Goal: Transaction & Acquisition: Purchase product/service

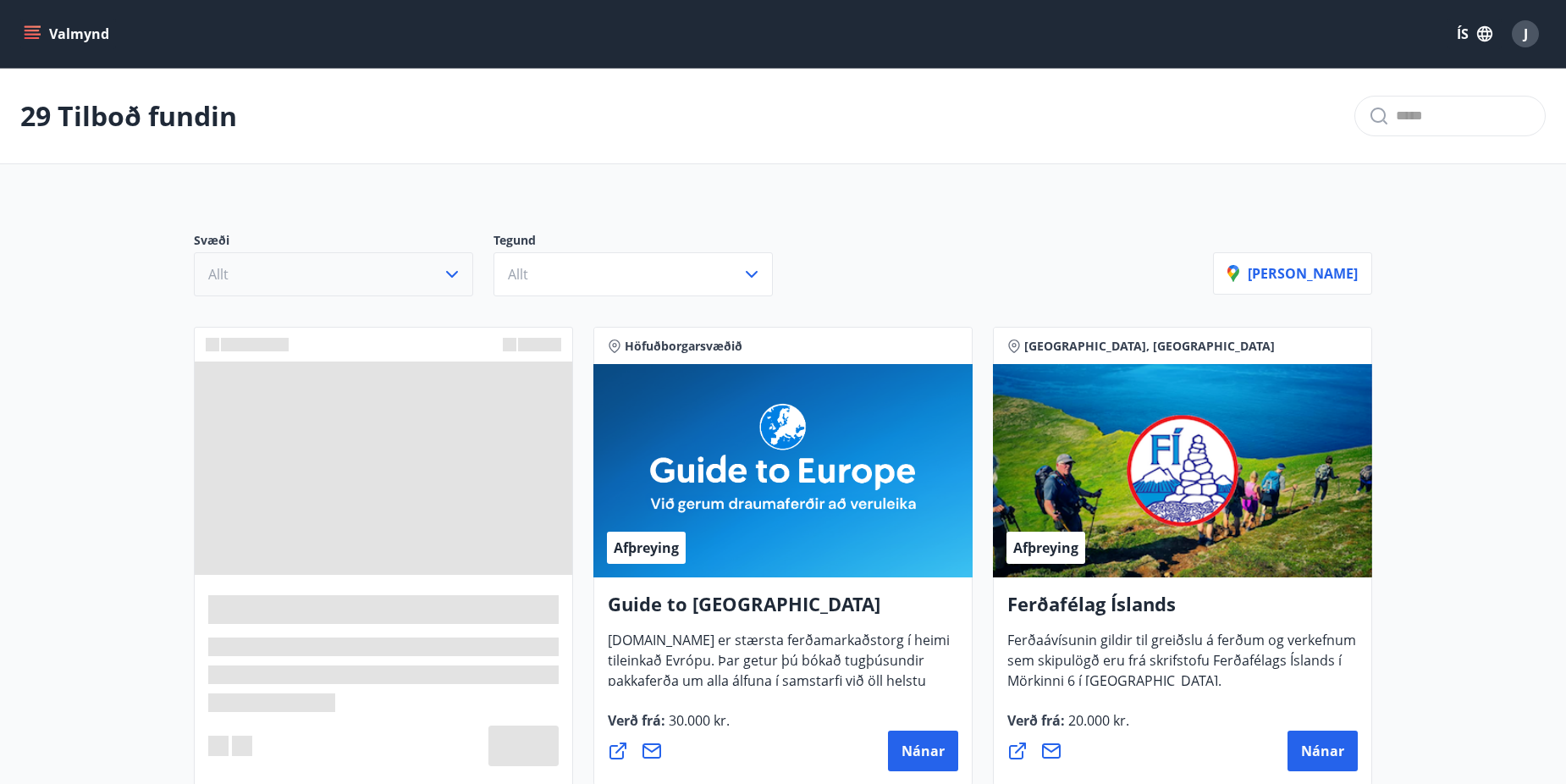
click at [453, 276] on icon "button" at bounding box center [451, 274] width 12 height 6
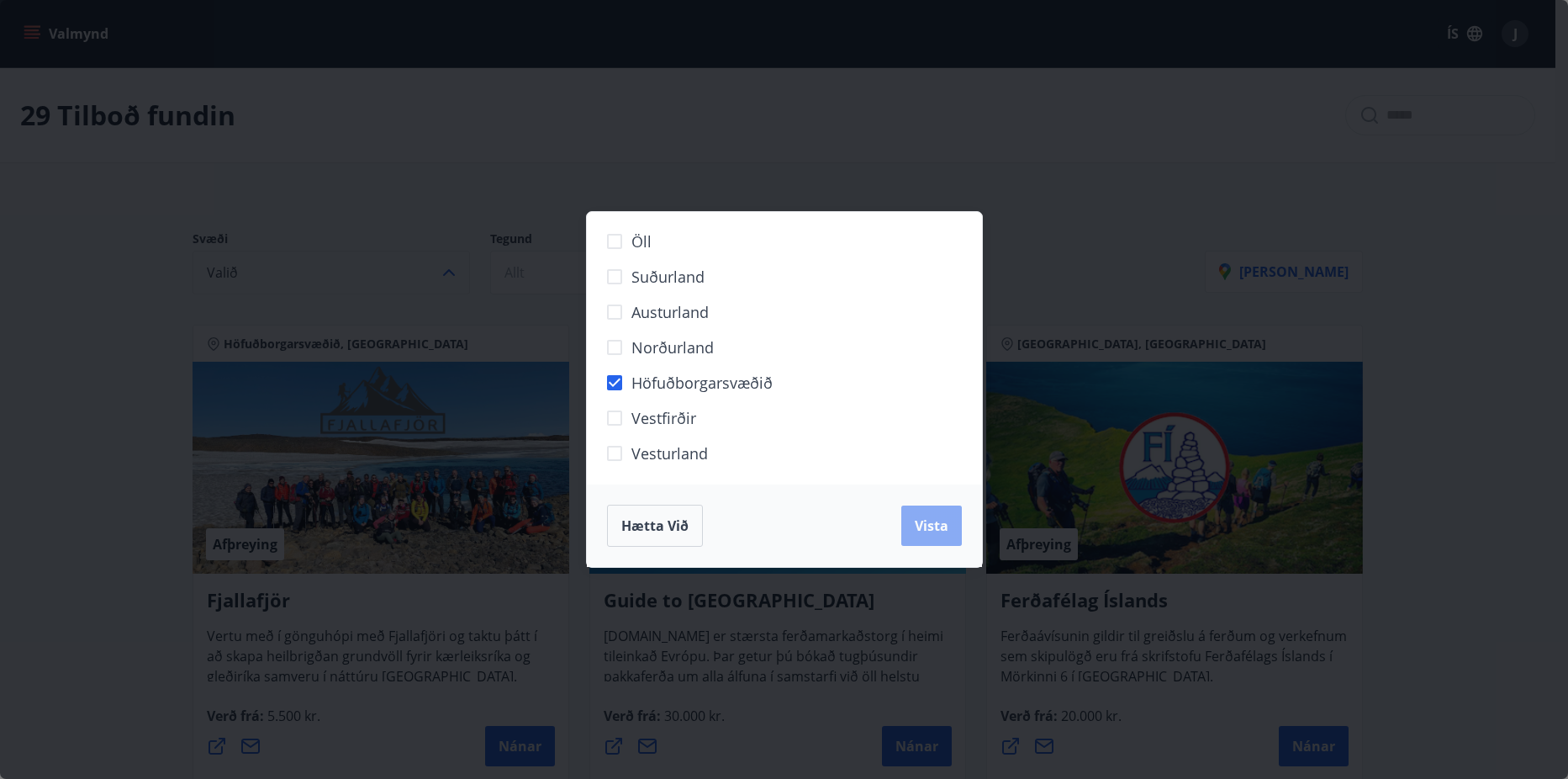
click at [935, 530] on span "Vista" at bounding box center [931, 525] width 33 height 18
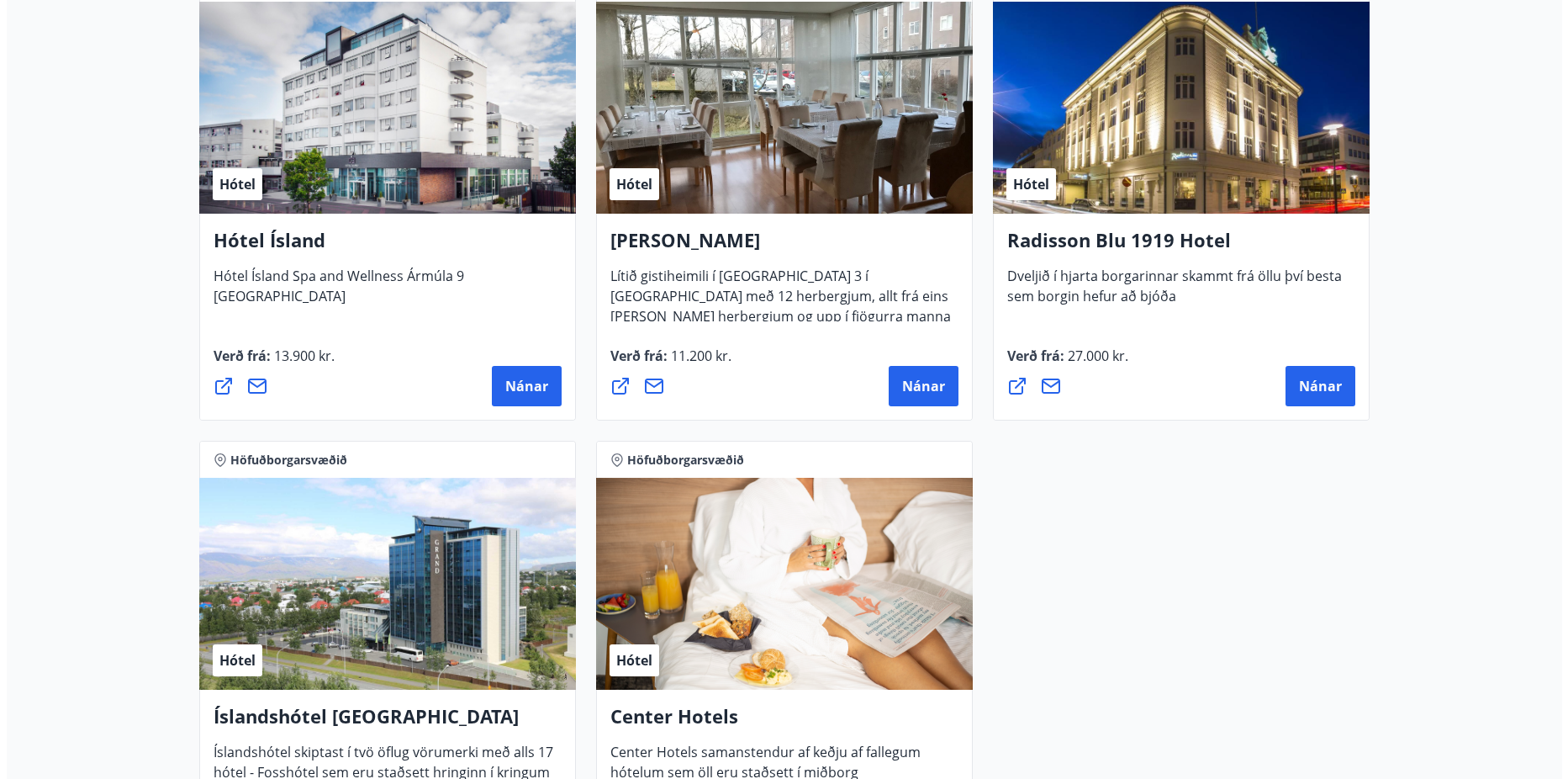
scroll to position [1430, 0]
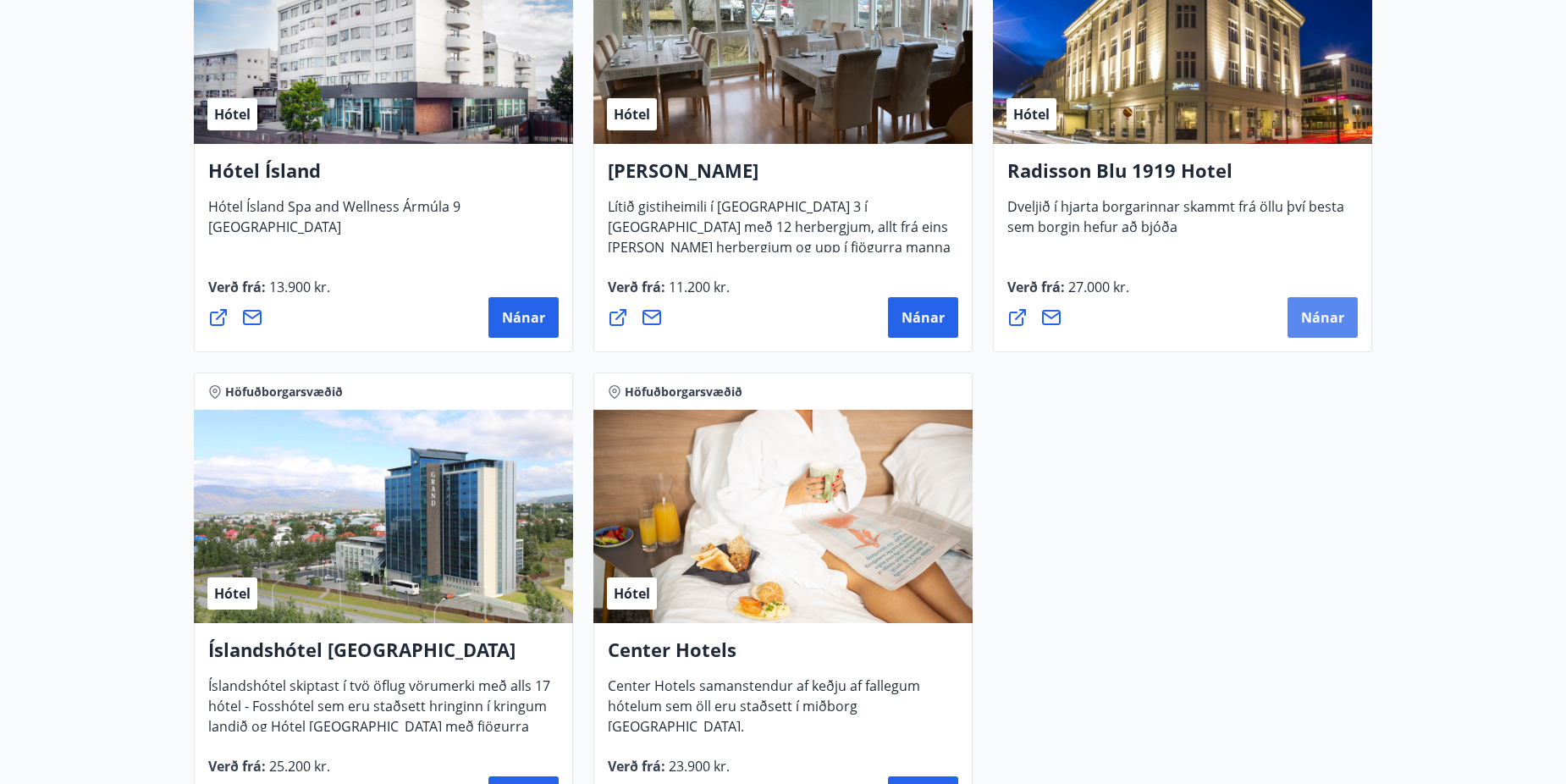
click at [1329, 309] on span "Nánar" at bounding box center [1322, 317] width 43 height 18
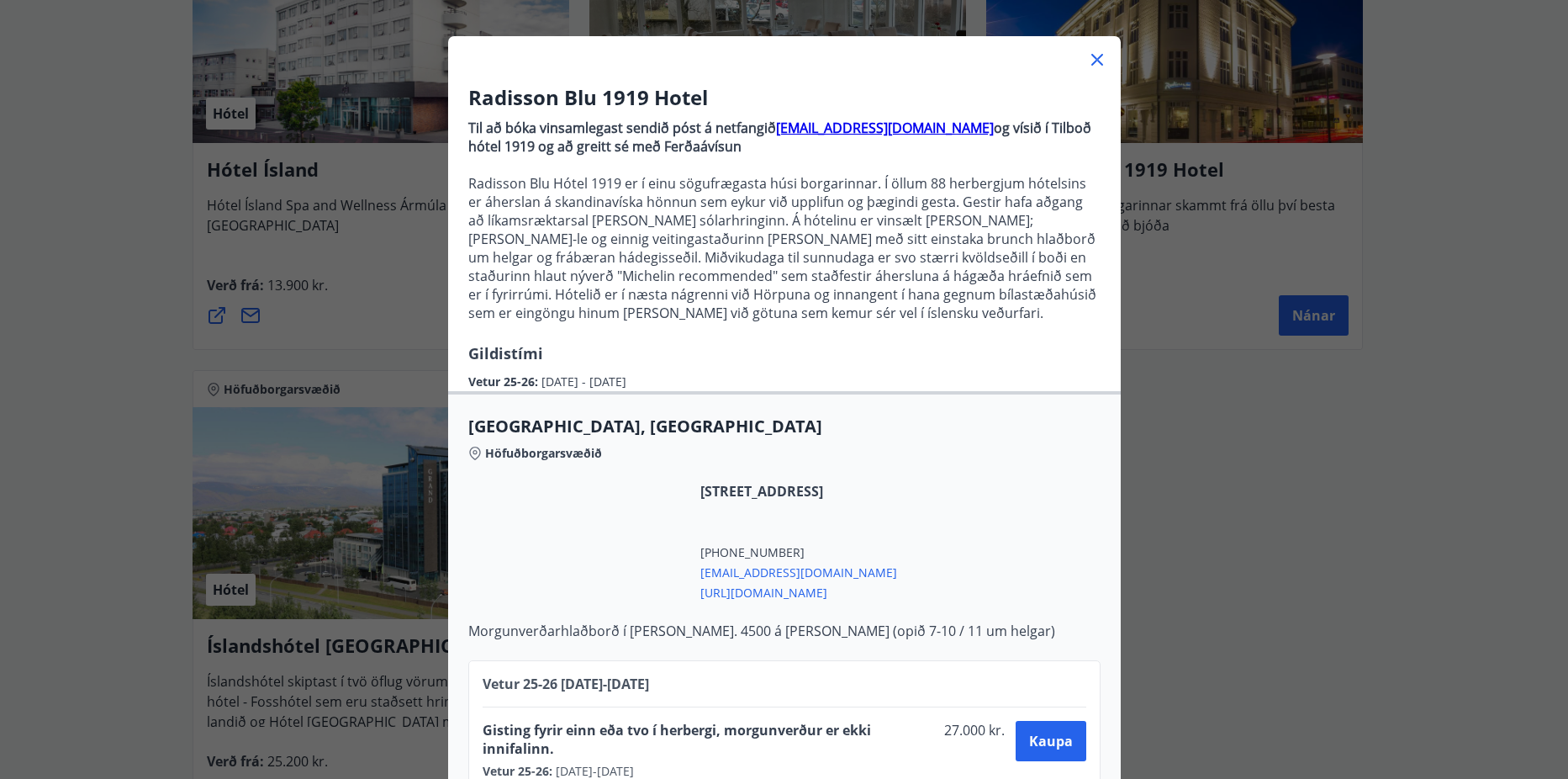
scroll to position [113, 0]
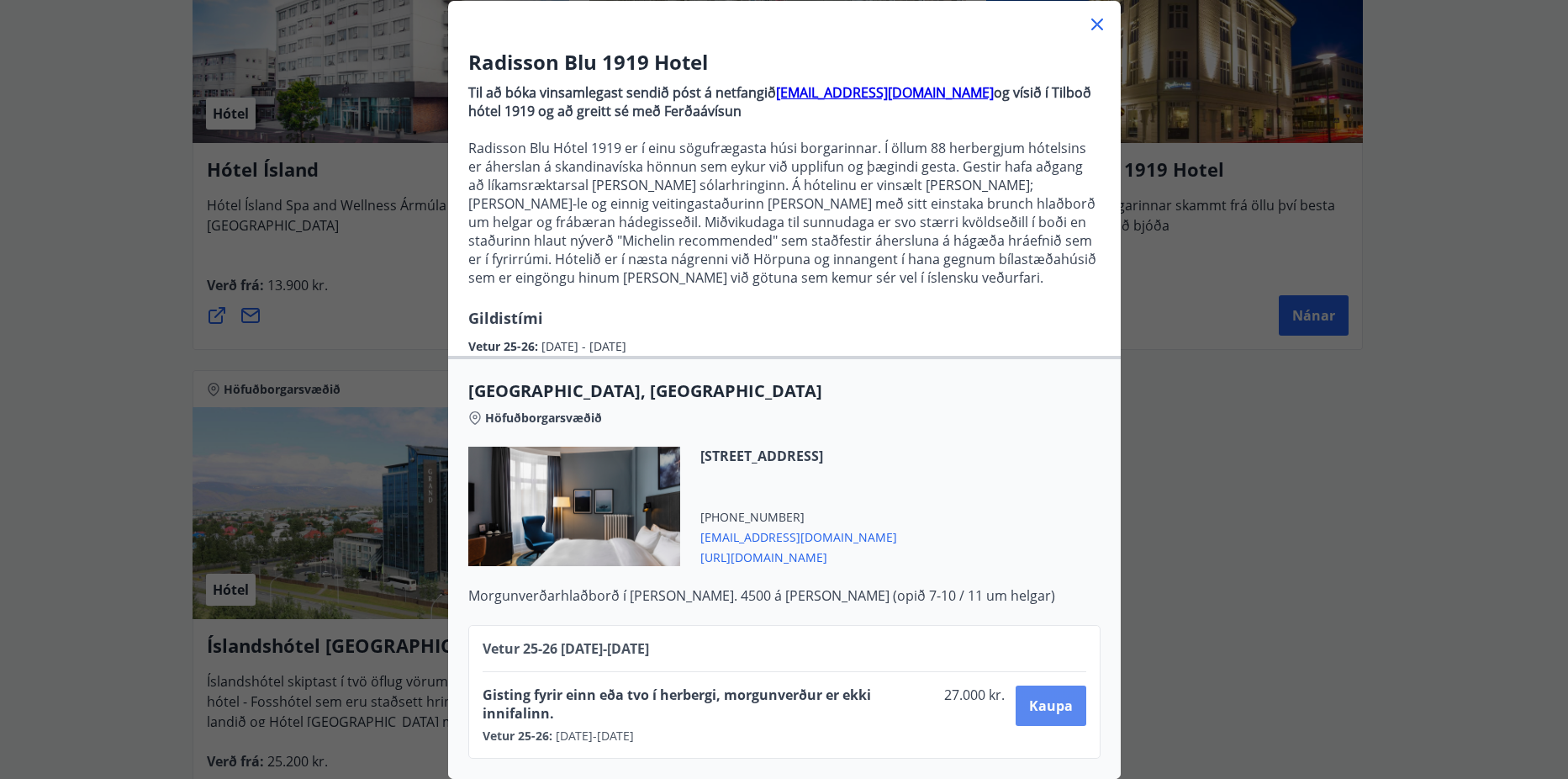
click at [1040, 685] on button "Kaupa" at bounding box center [1050, 705] width 70 height 41
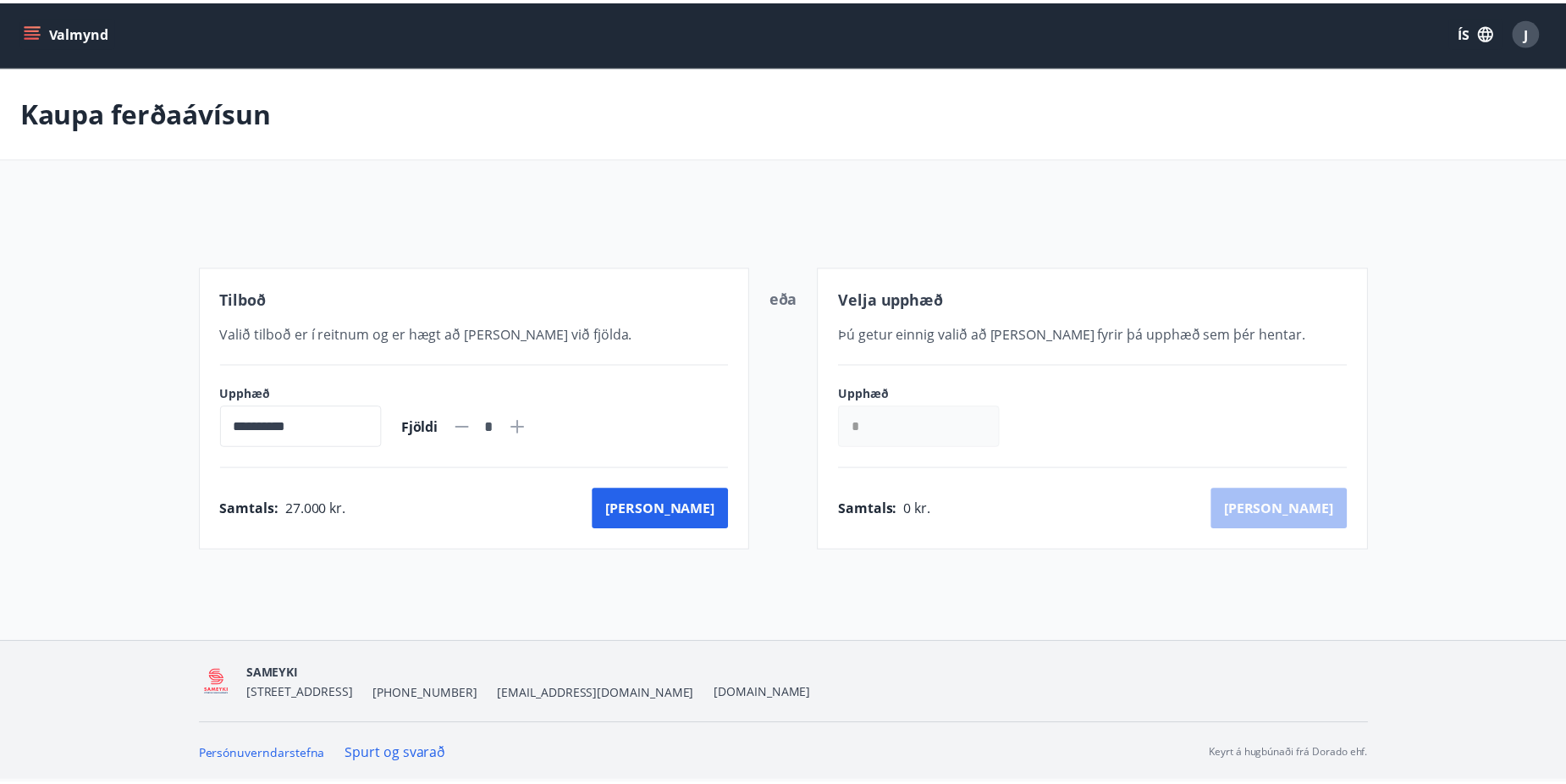
scroll to position [3, 0]
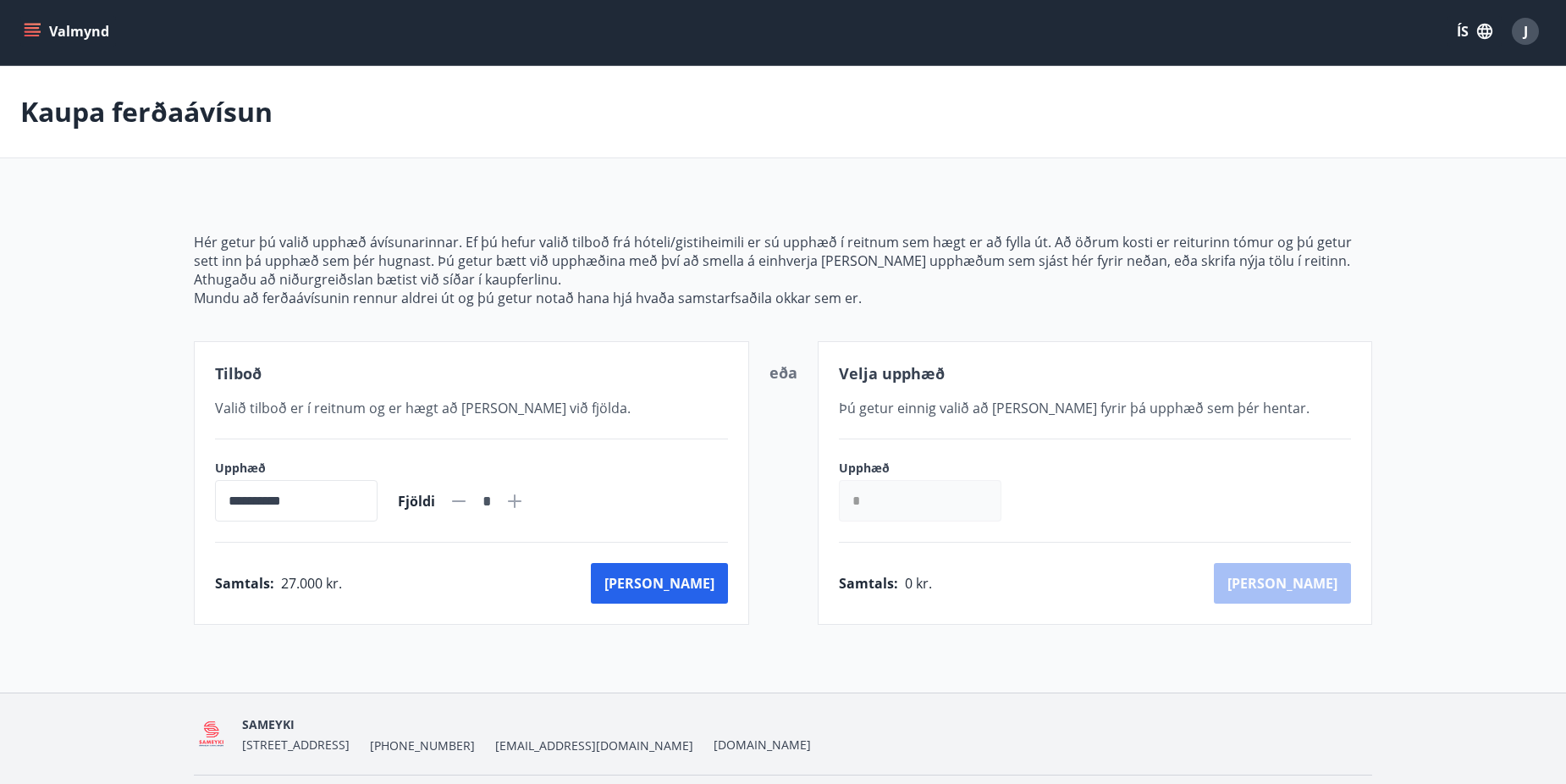
click at [525, 498] on icon at bounding box center [515, 501] width 20 height 20
type input "*"
click at [688, 591] on button "[PERSON_NAME]" at bounding box center [659, 583] width 137 height 41
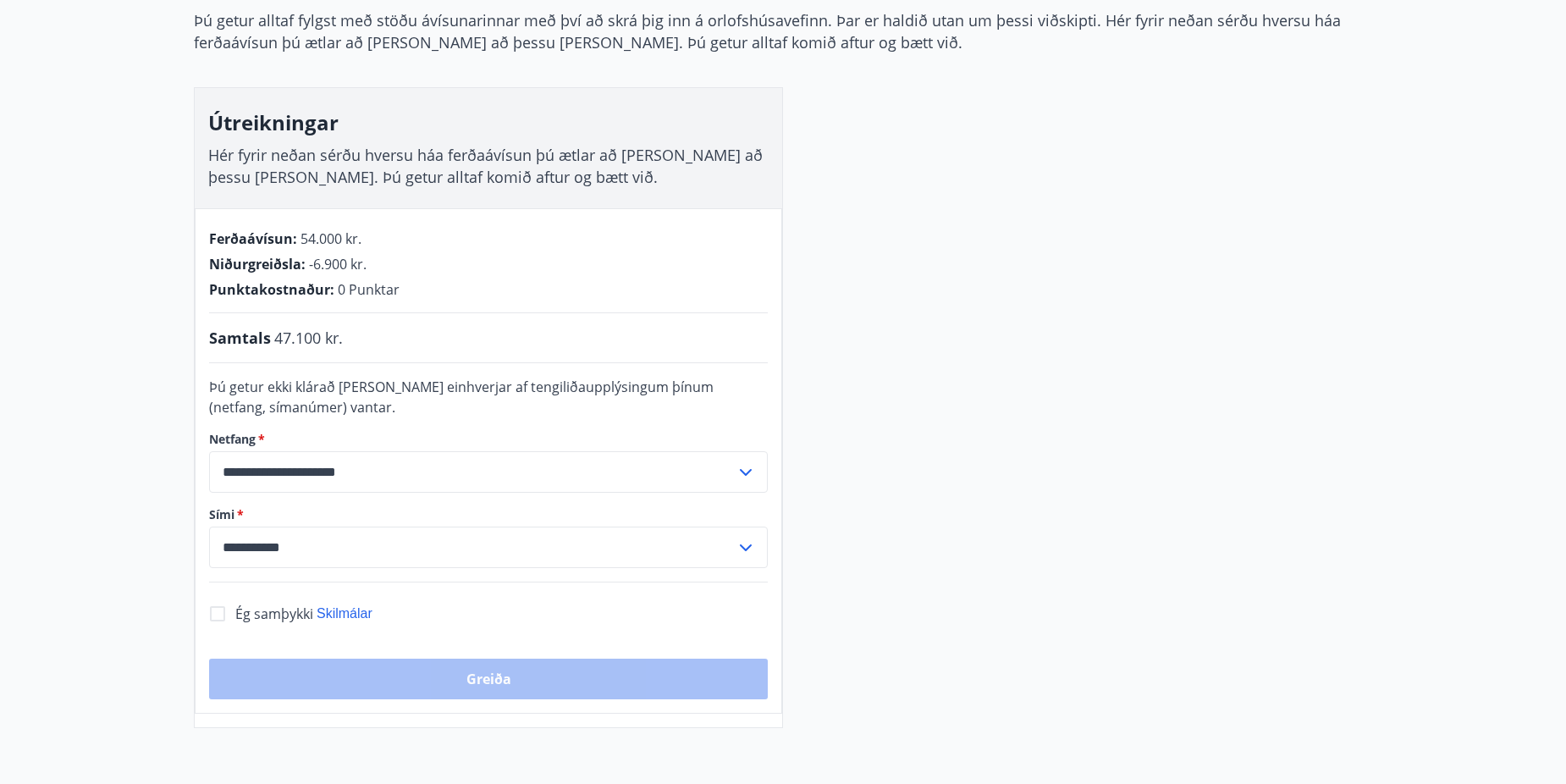
scroll to position [1, 0]
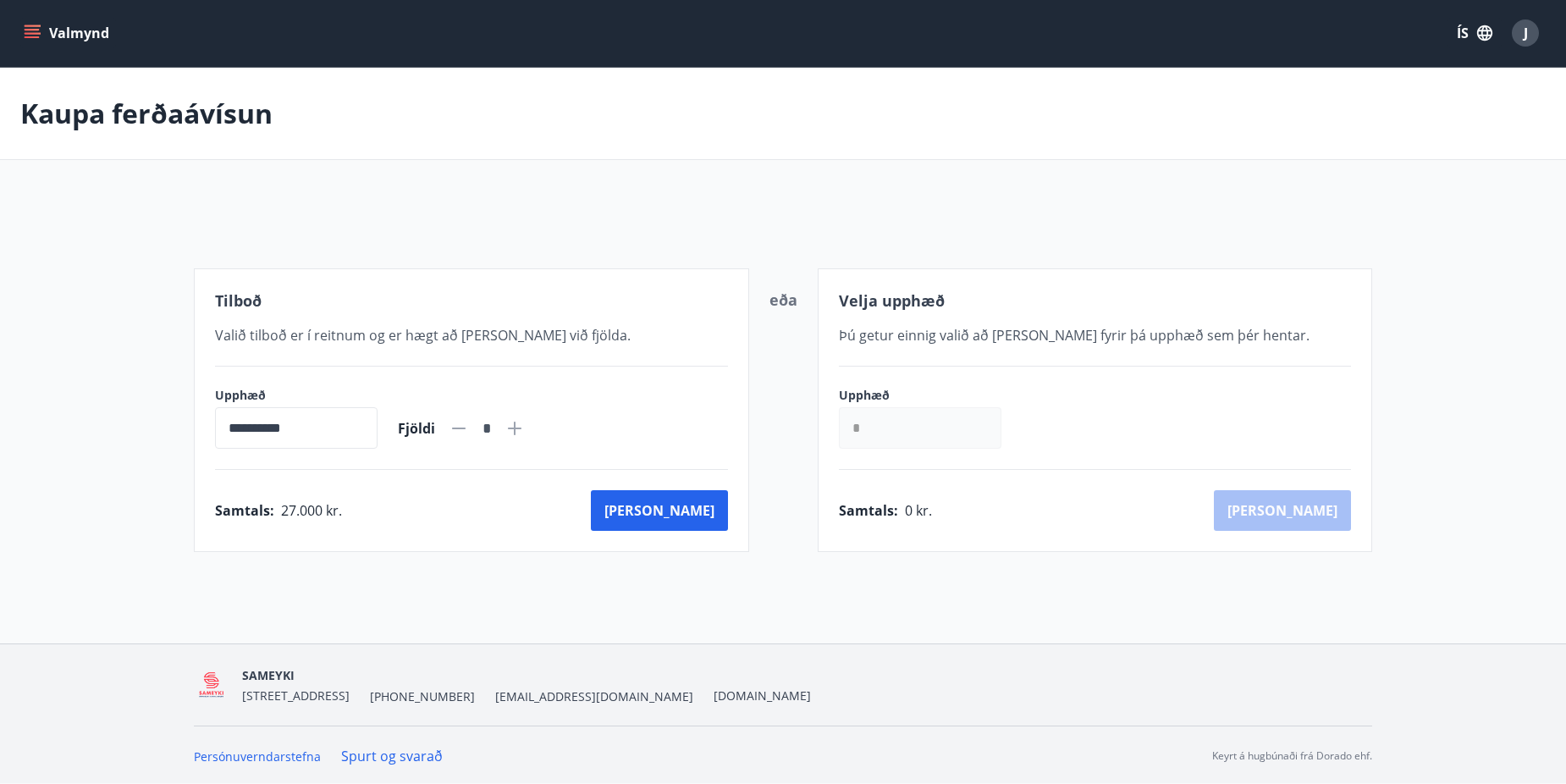
scroll to position [3, 0]
